Goal: Information Seeking & Learning: Learn about a topic

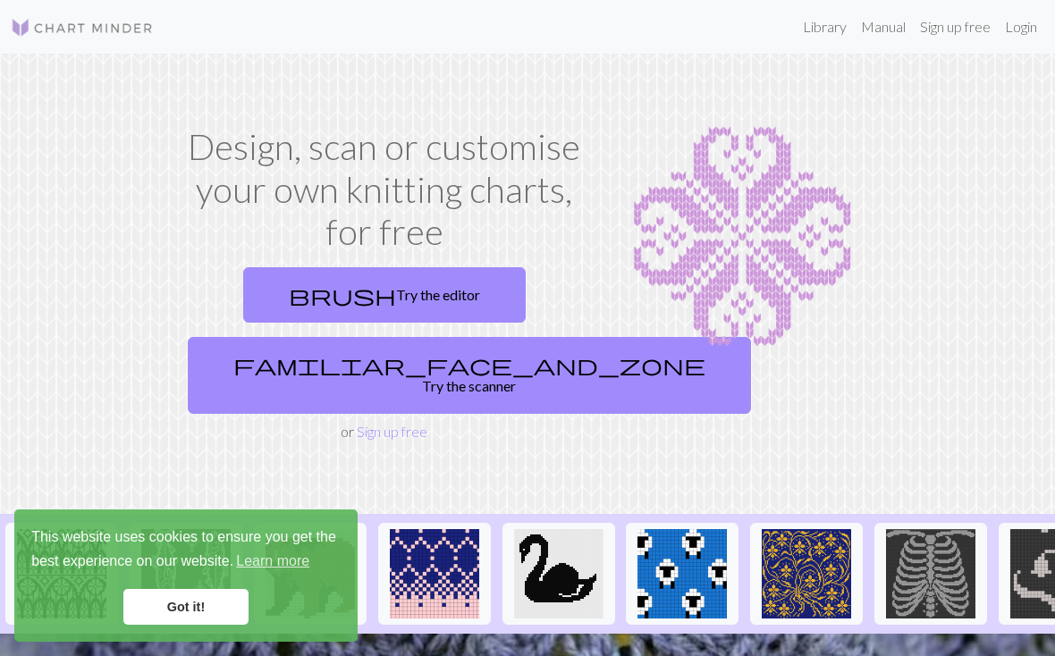
click at [826, 15] on link "Library" at bounding box center [824, 27] width 58 height 36
click at [824, 21] on link "Library" at bounding box center [824, 27] width 58 height 36
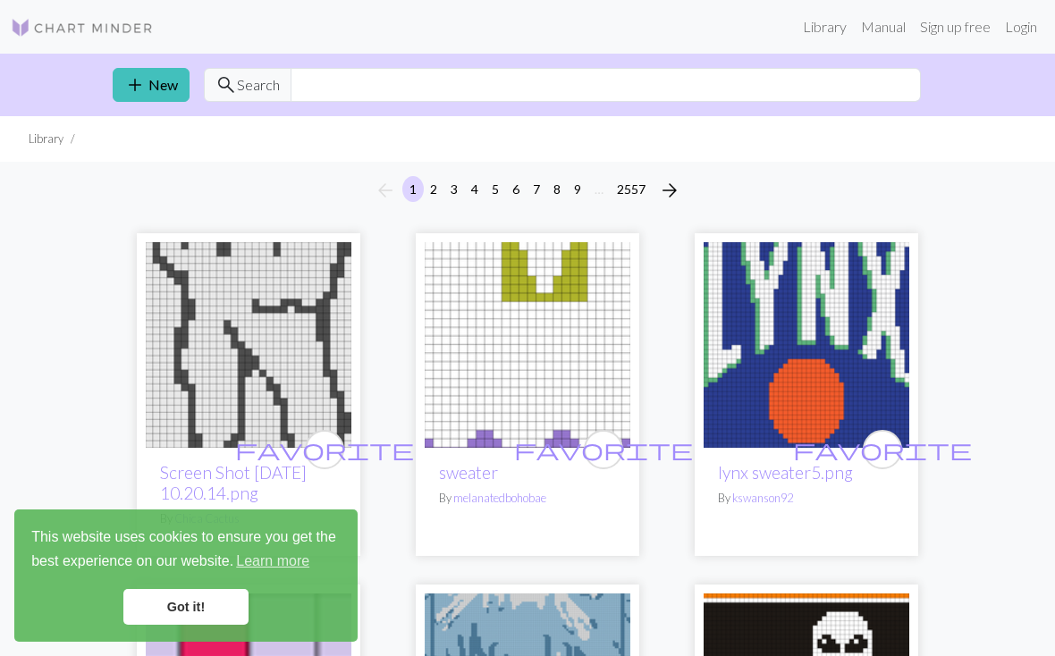
click at [564, 55] on div "add New search Search" at bounding box center [527, 85] width 858 height 63
click at [570, 51] on nav "Library Manual Sign up free Login" at bounding box center [527, 27] width 1055 height 54
click at [475, 87] on input "text" at bounding box center [605, 85] width 630 height 34
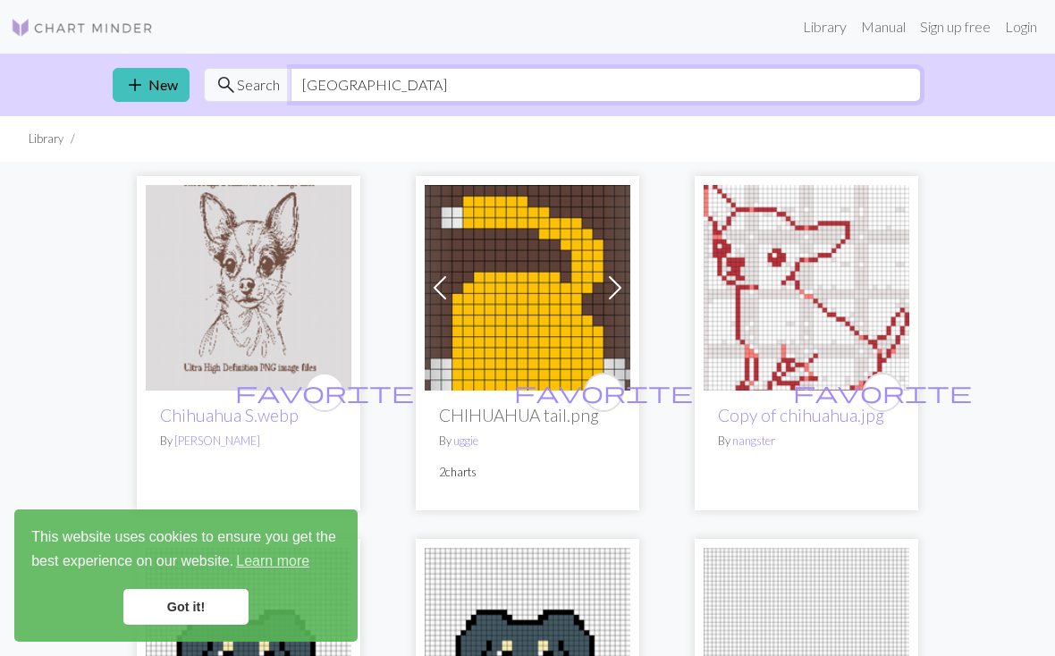
type input "[GEOGRAPHIC_DATA]"
click at [442, 126] on ul "Library" at bounding box center [527, 139] width 1055 height 46
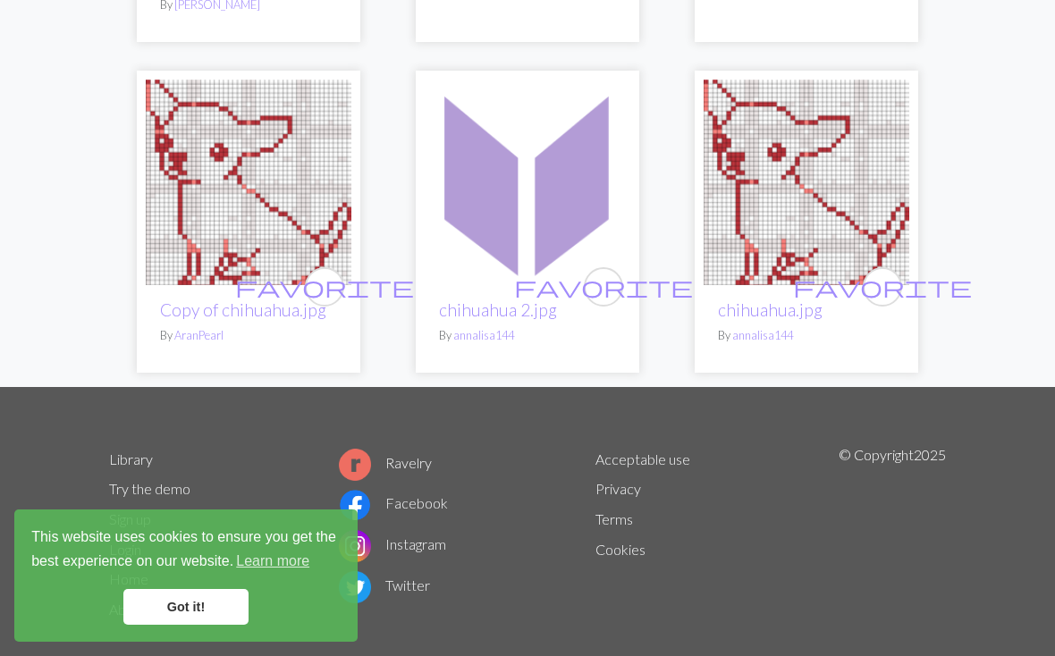
scroll to position [819, 0]
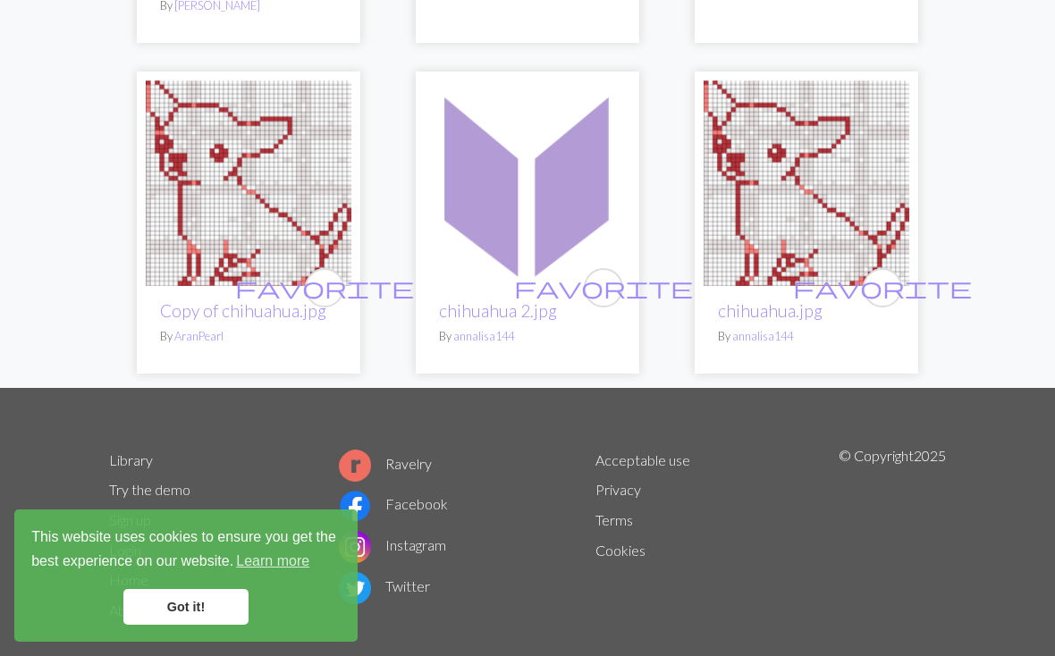
click at [497, 119] on img at bounding box center [528, 183] width 206 height 206
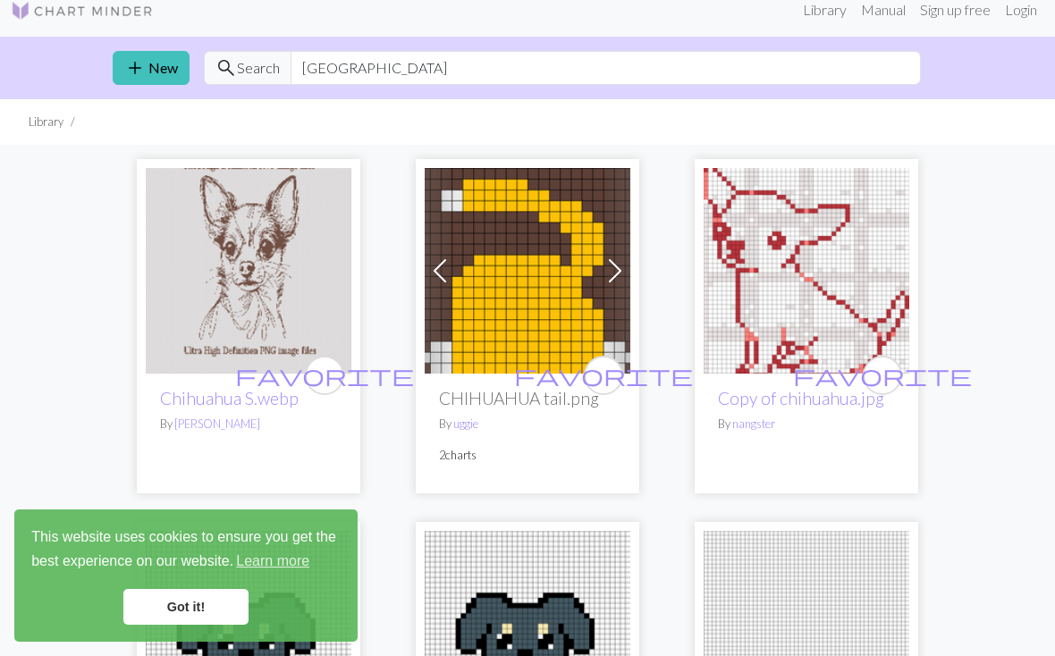
scroll to position [18, 0]
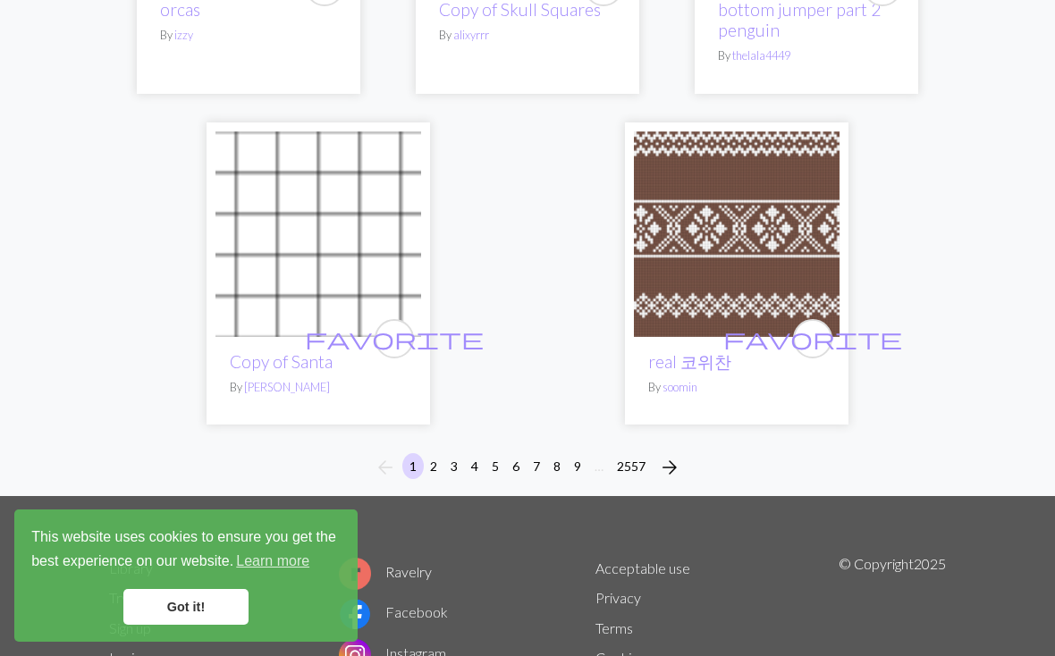
scroll to position [5926, 0]
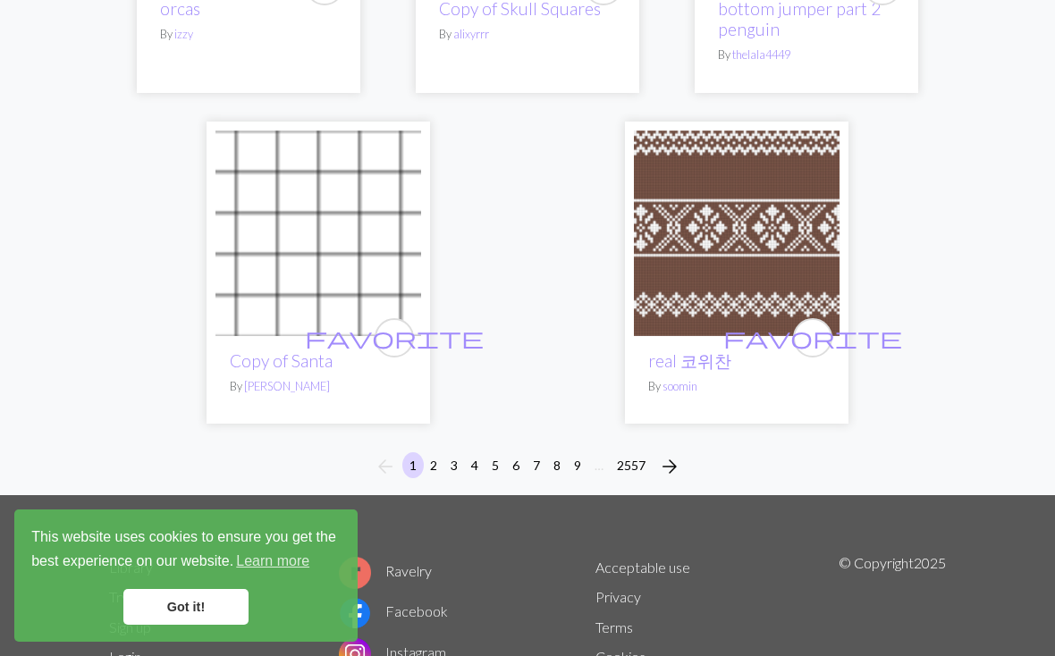
click at [569, 452] on button "9" at bounding box center [577, 465] width 21 height 26
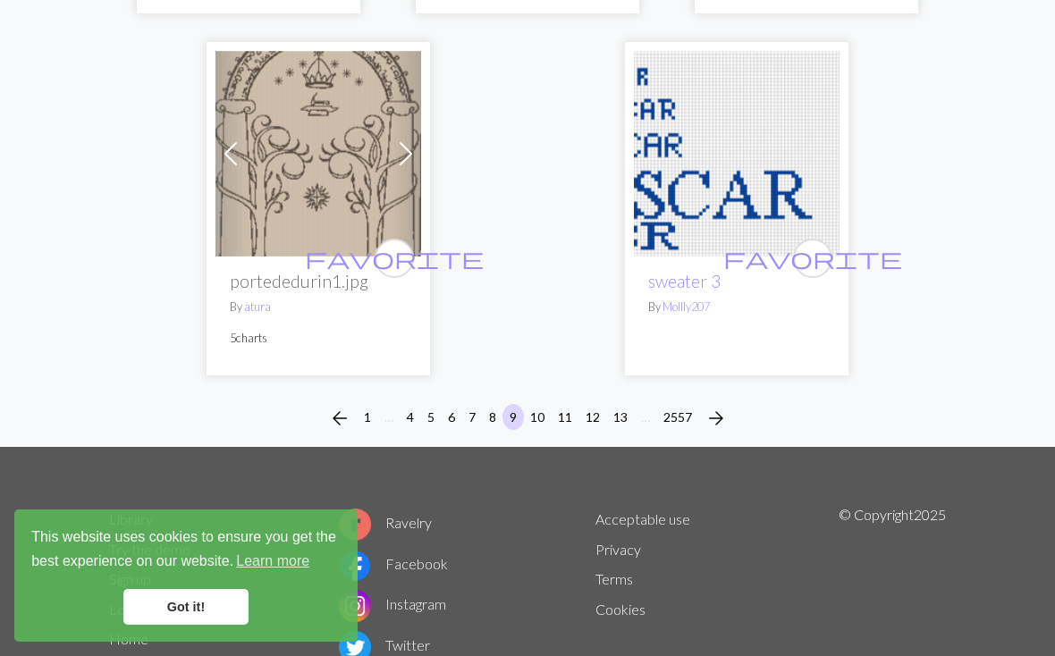
scroll to position [6039, 0]
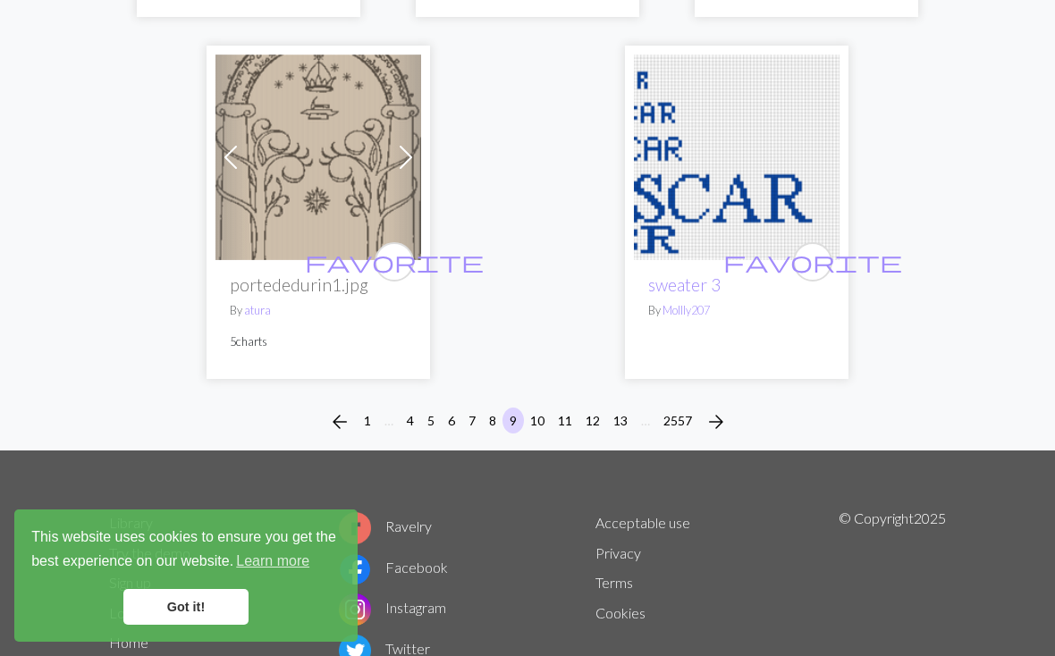
click at [619, 408] on button "13" at bounding box center [620, 421] width 29 height 26
click at [608, 408] on button "13" at bounding box center [620, 421] width 29 height 26
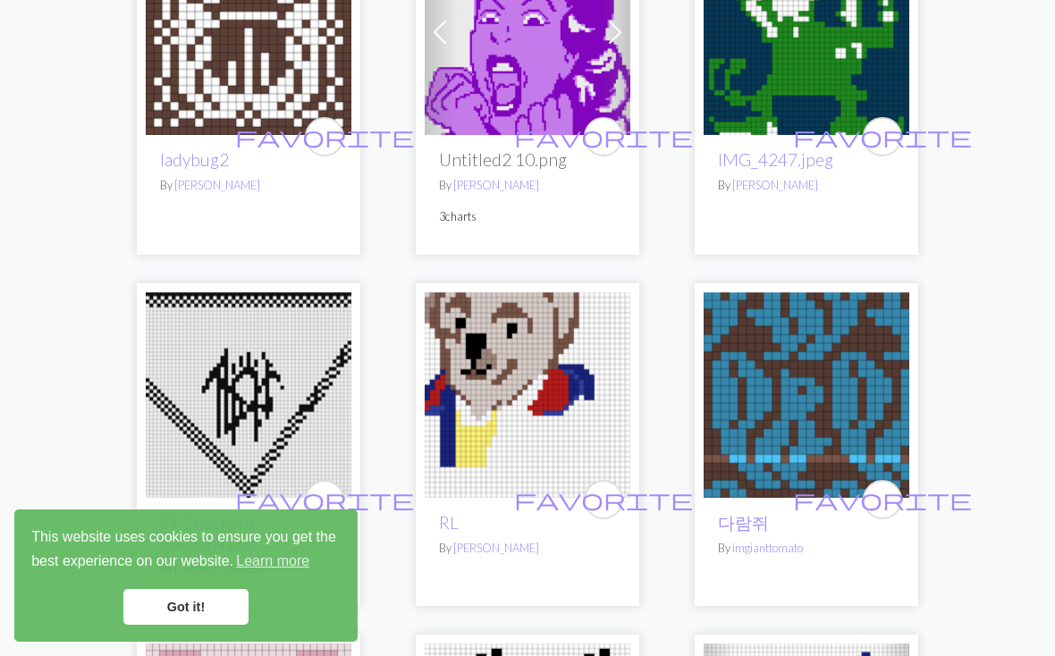
scroll to position [3239, 0]
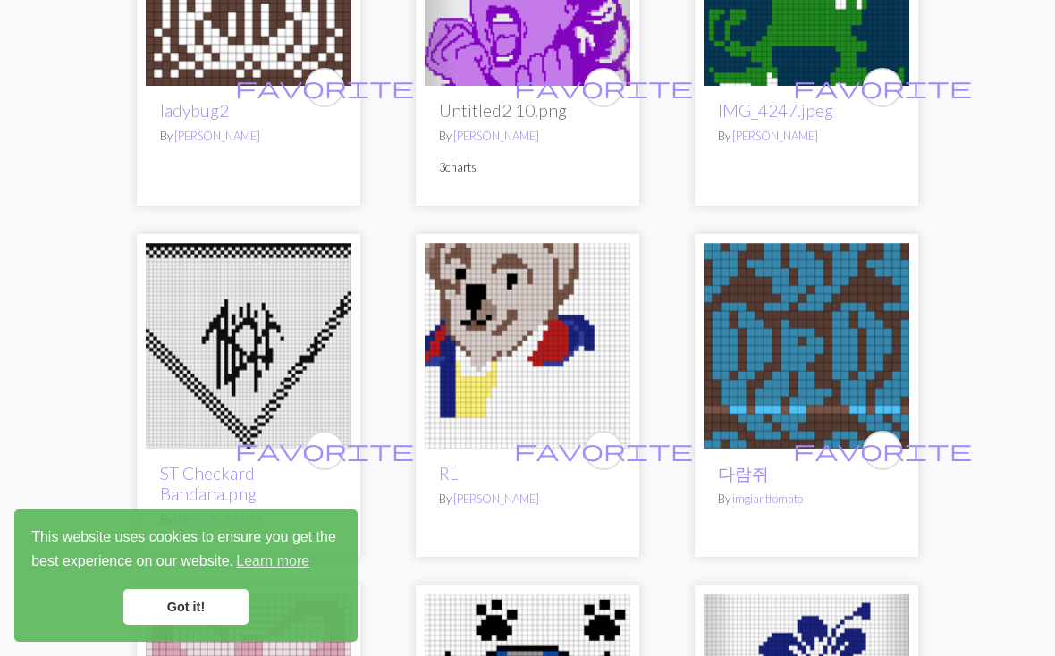
click at [520, 285] on img at bounding box center [528, 346] width 206 height 206
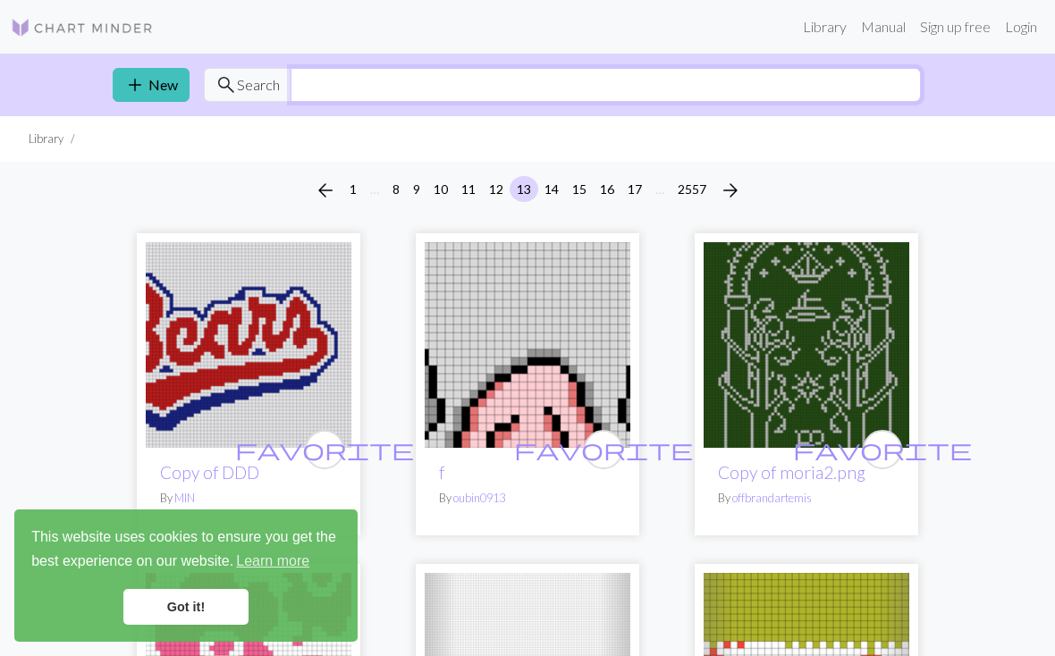
click at [308, 76] on input "text" at bounding box center [605, 85] width 630 height 34
type input "Bear"
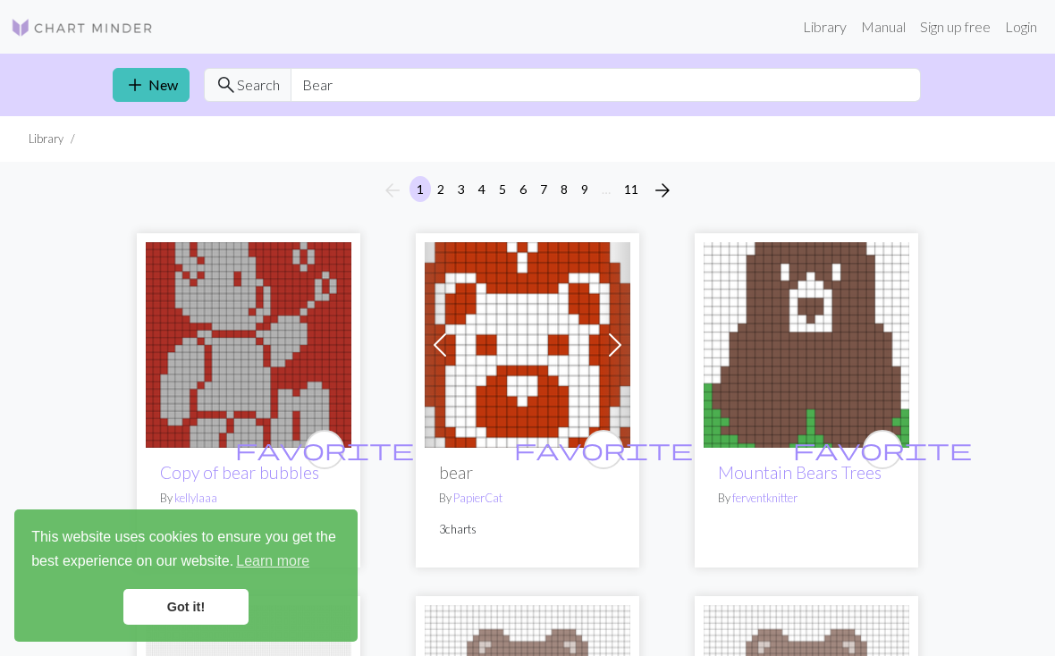
click at [338, 126] on ul "Library" at bounding box center [527, 139] width 1055 height 46
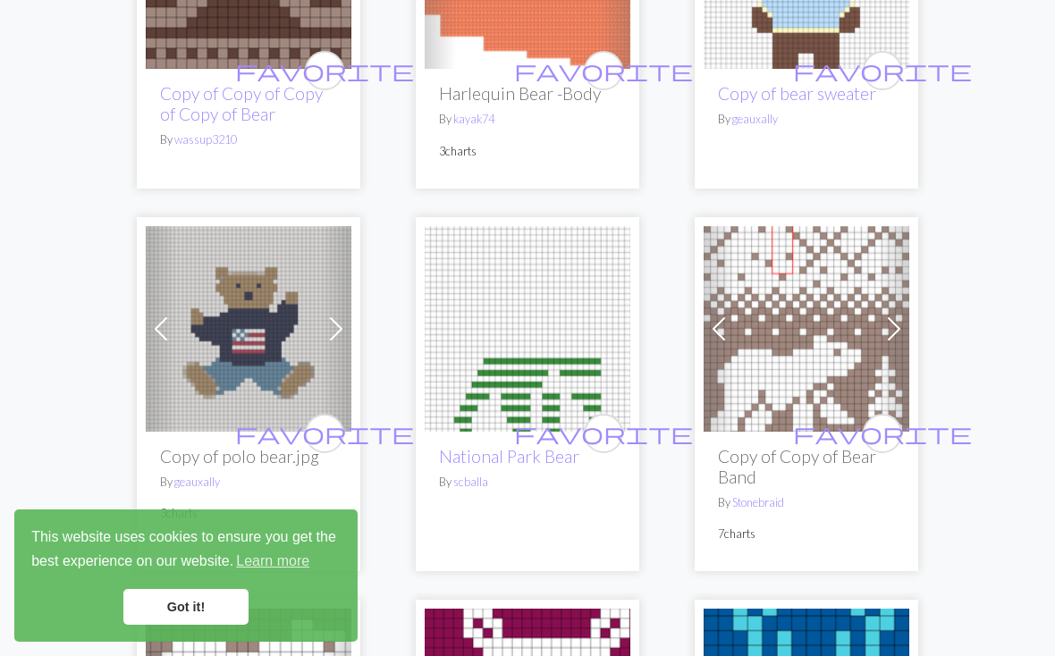
scroll to position [4849, 0]
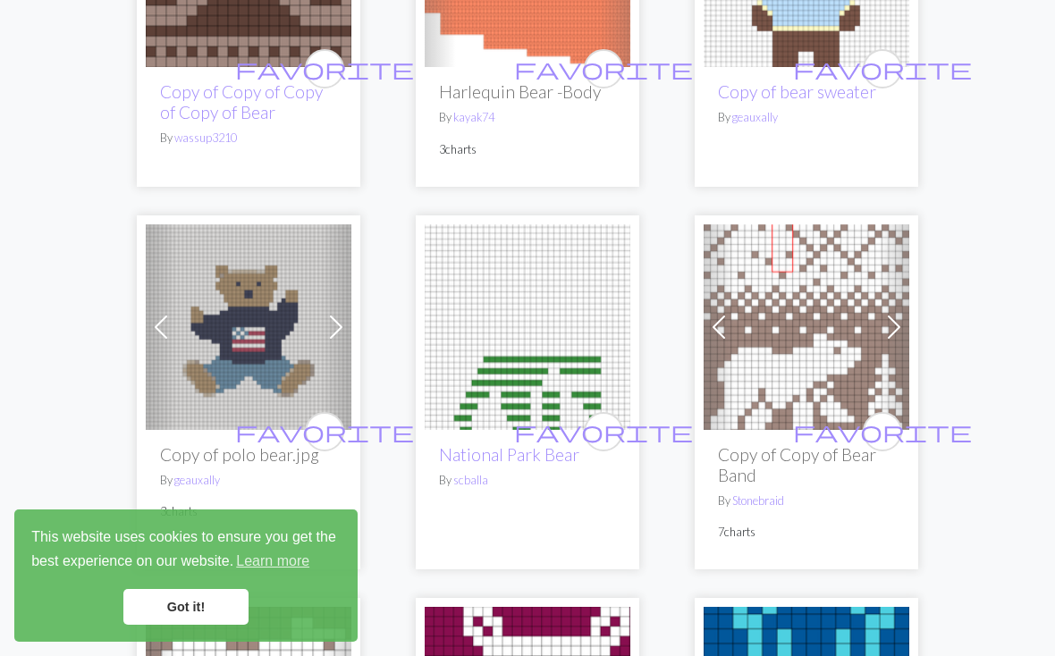
click at [292, 246] on img at bounding box center [249, 327] width 206 height 206
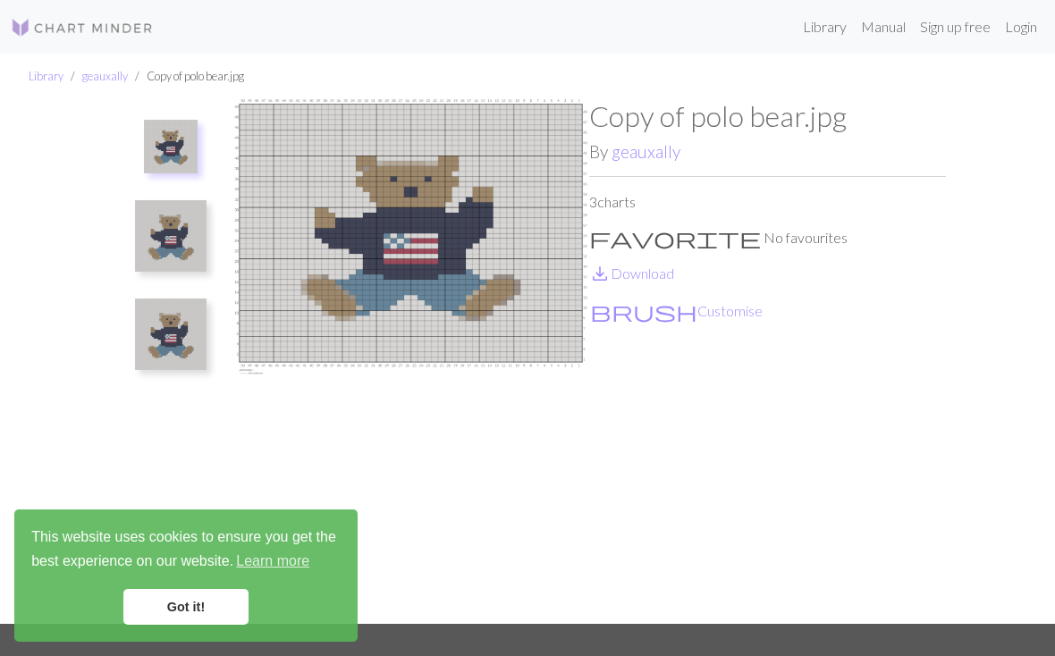
click at [164, 248] on img at bounding box center [171, 236] width 72 height 72
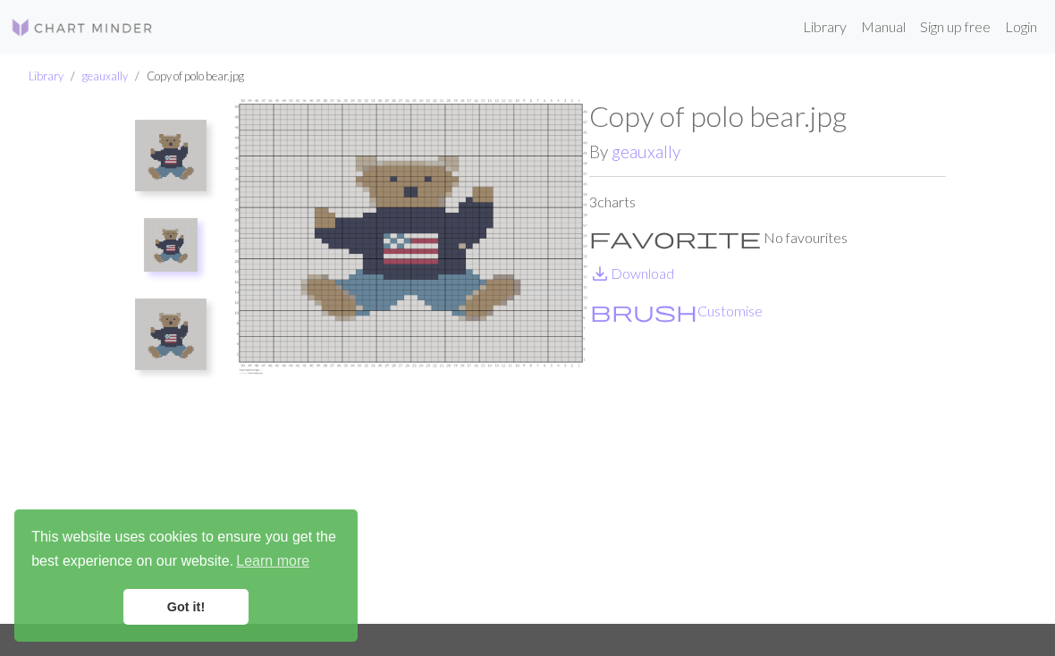
click at [186, 327] on img at bounding box center [171, 335] width 72 height 72
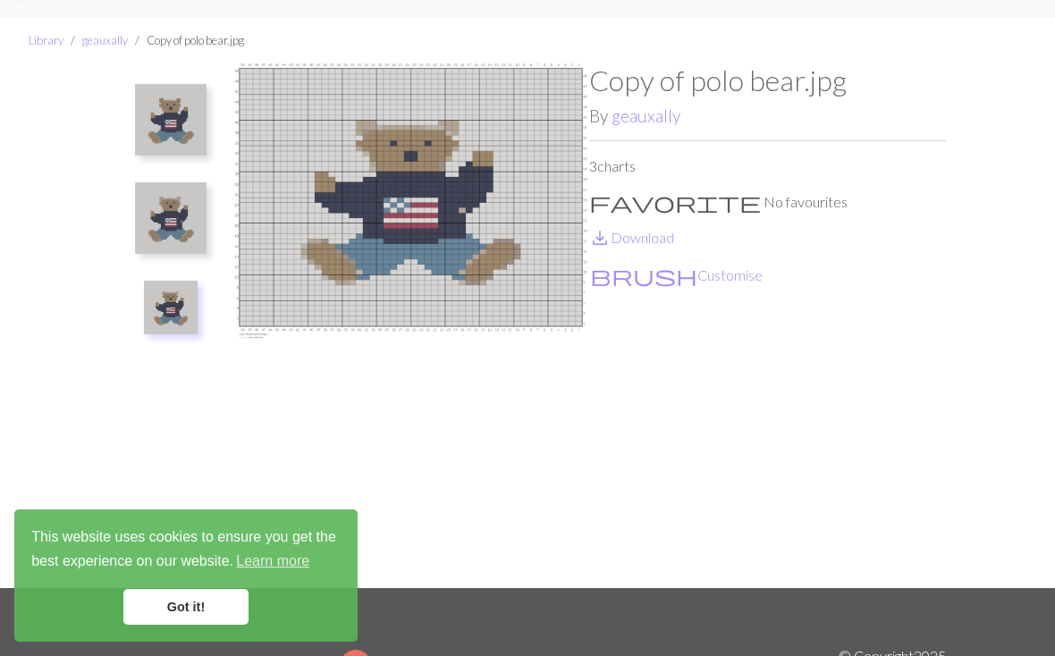
scroll to position [38, 0]
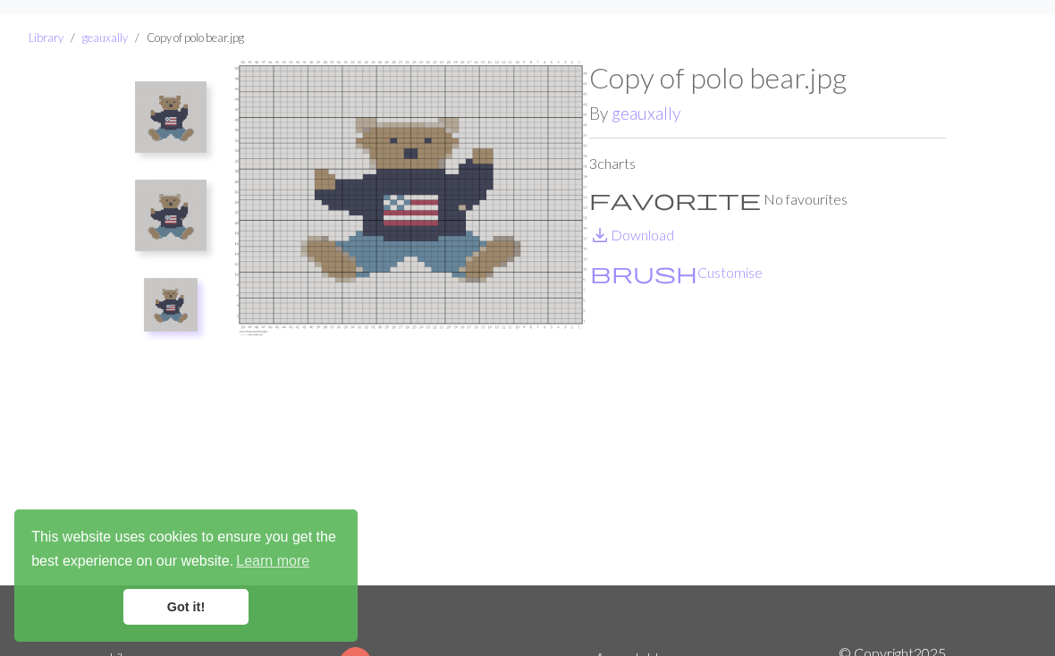
click at [173, 206] on img at bounding box center [171, 216] width 72 height 72
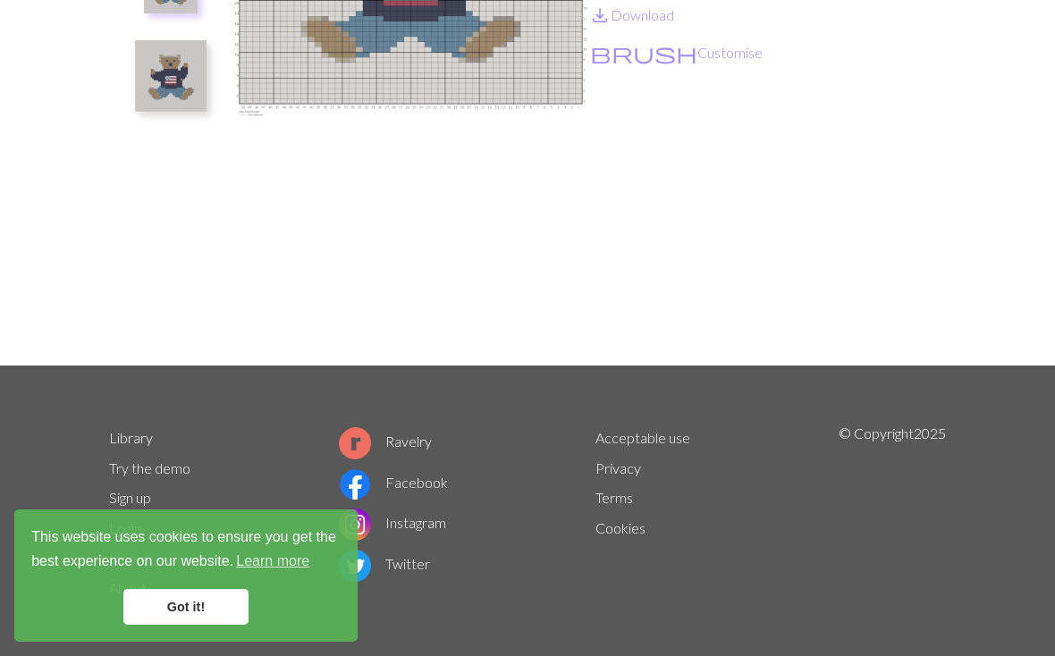
scroll to position [257, 0]
